Goal: Task Accomplishment & Management: Manage account settings

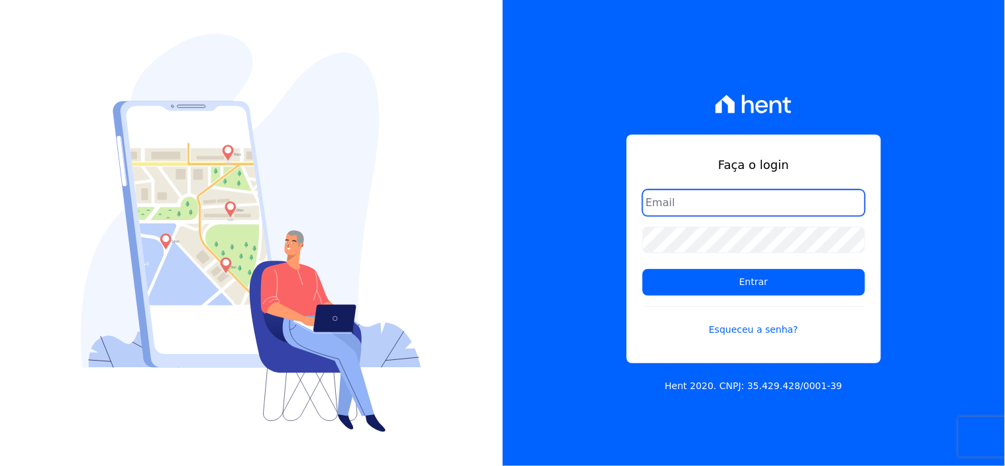
click at [719, 199] on input "email" at bounding box center [754, 203] width 223 height 27
type input "[EMAIL_ADDRESS][DOMAIN_NAME]"
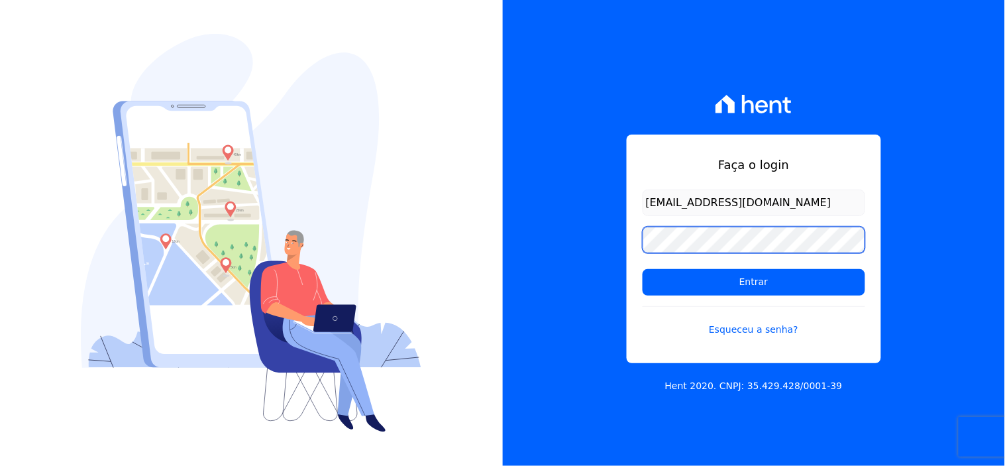
click at [643, 269] on input "Entrar" at bounding box center [754, 282] width 223 height 27
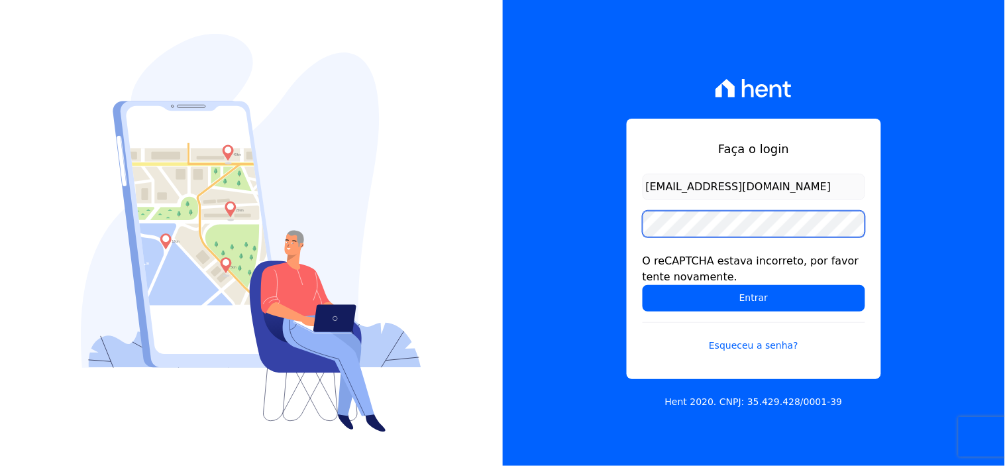
click at [643, 285] on input "Entrar" at bounding box center [754, 298] width 223 height 27
